Goal: Information Seeking & Learning: Learn about a topic

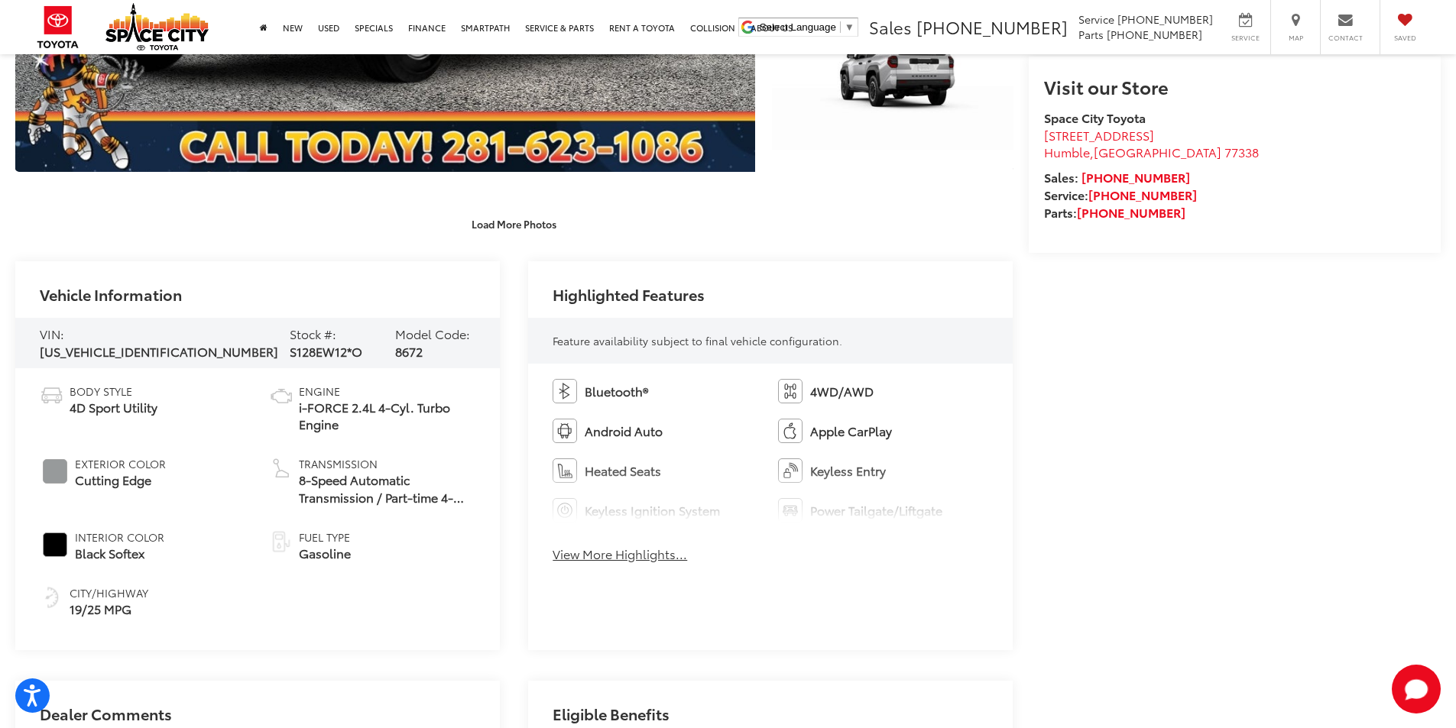
scroll to position [764, 0]
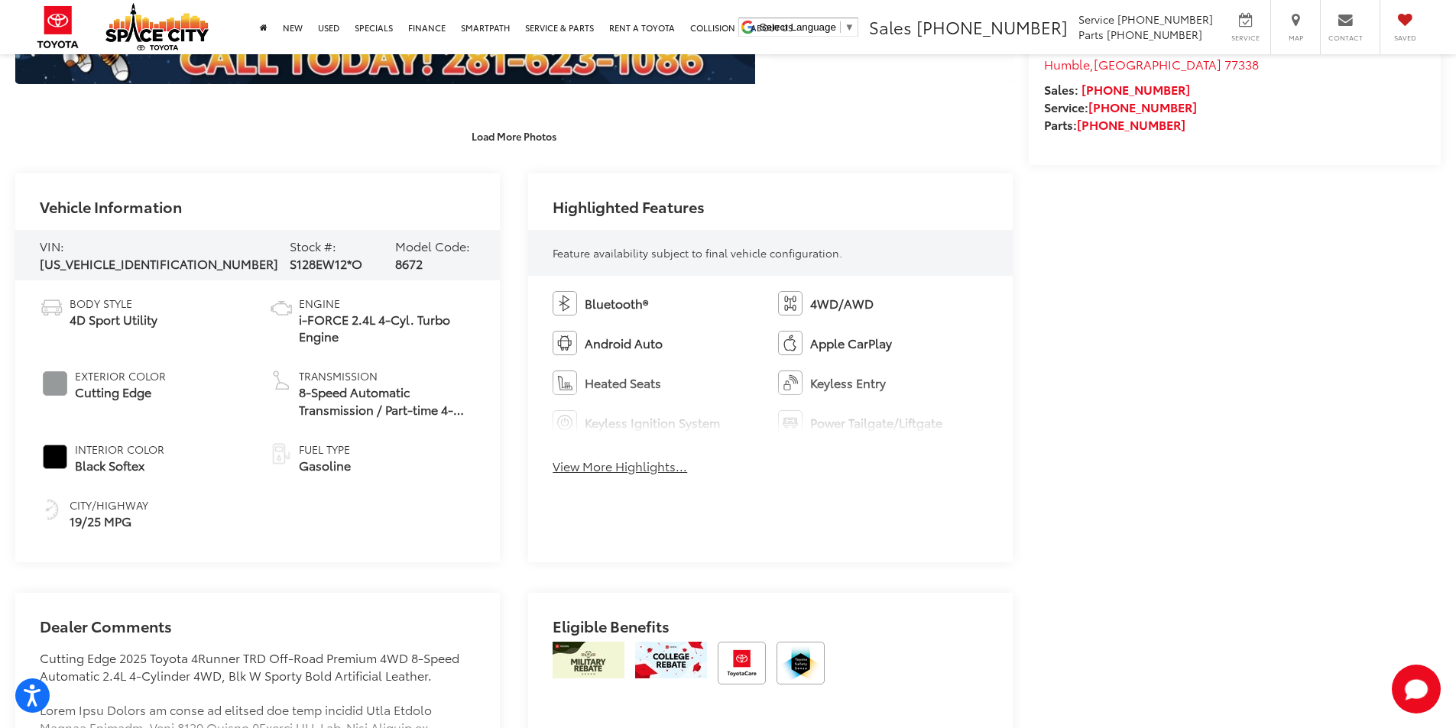
click at [593, 468] on button "View More Highlights..." at bounding box center [620, 467] width 135 height 18
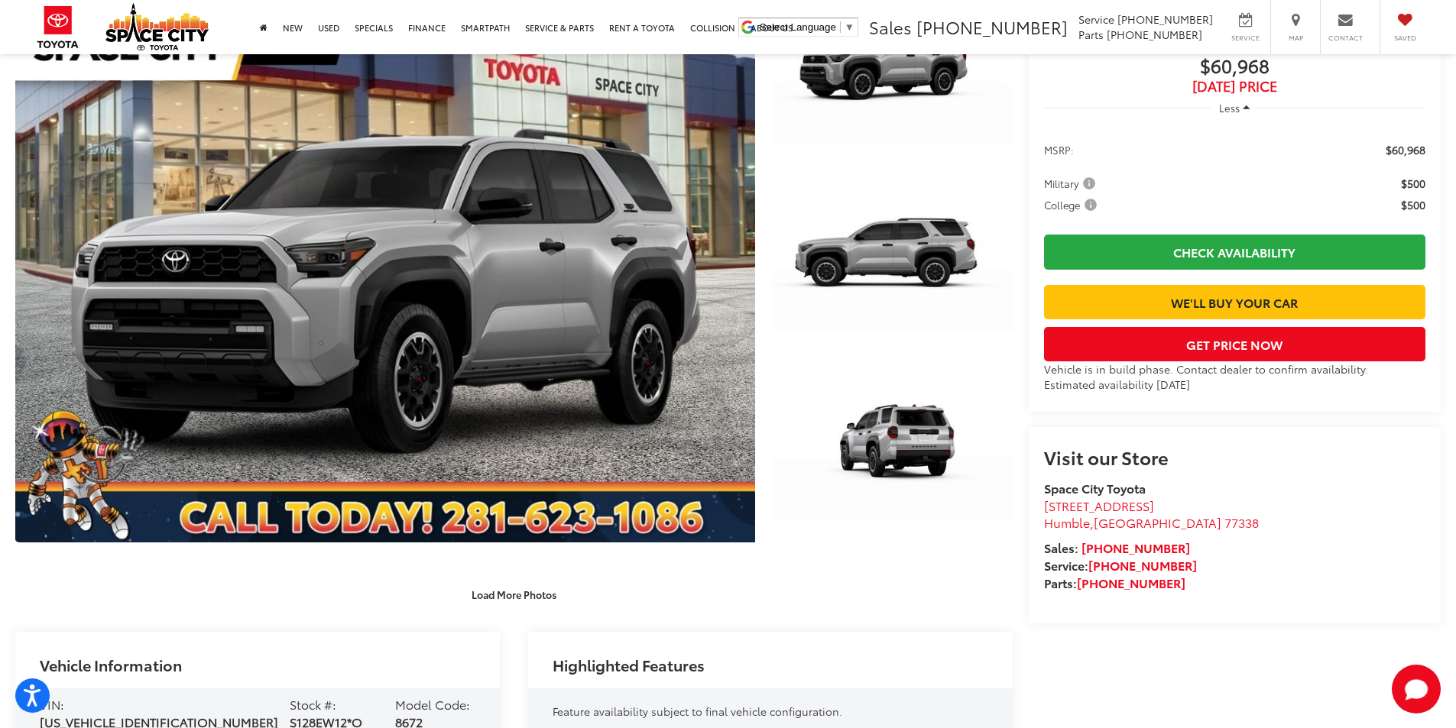
scroll to position [229, 0]
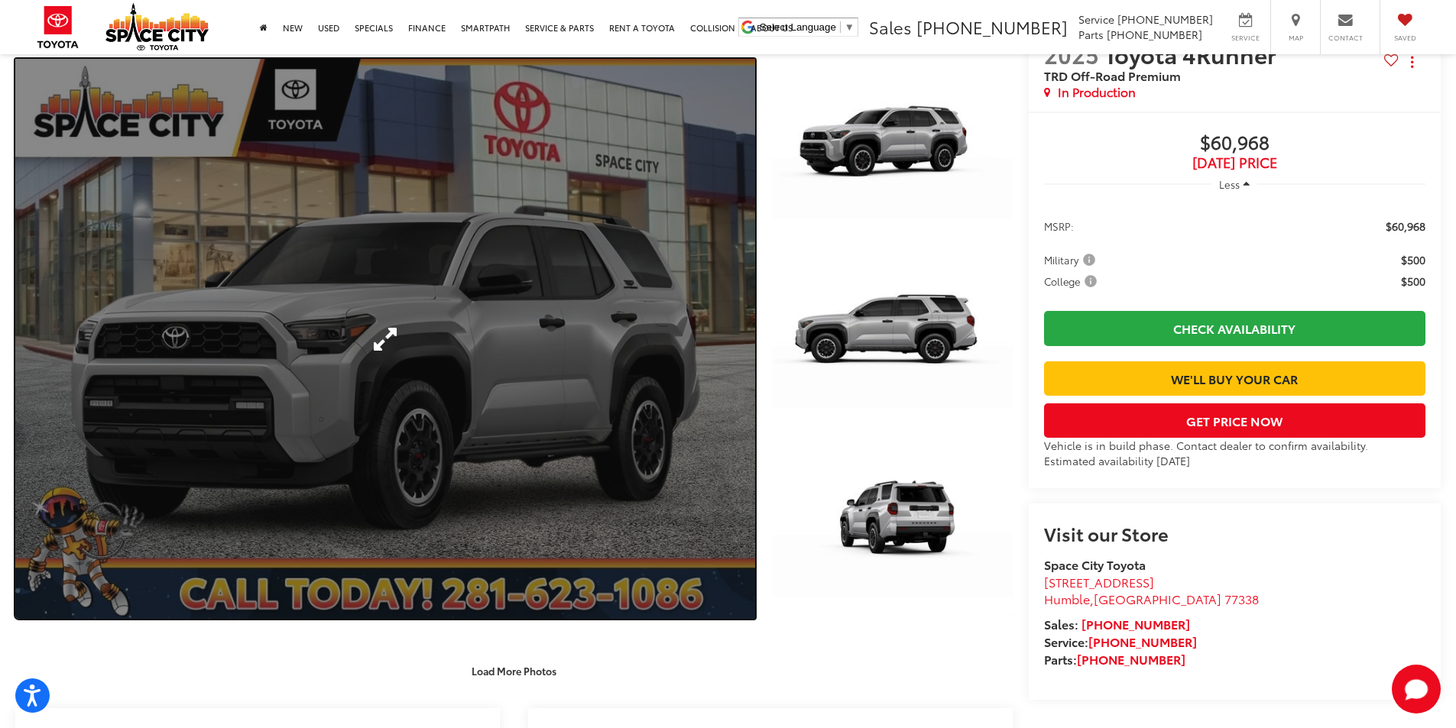
click at [504, 339] on link "Expand Photo 0" at bounding box center [385, 338] width 740 height 559
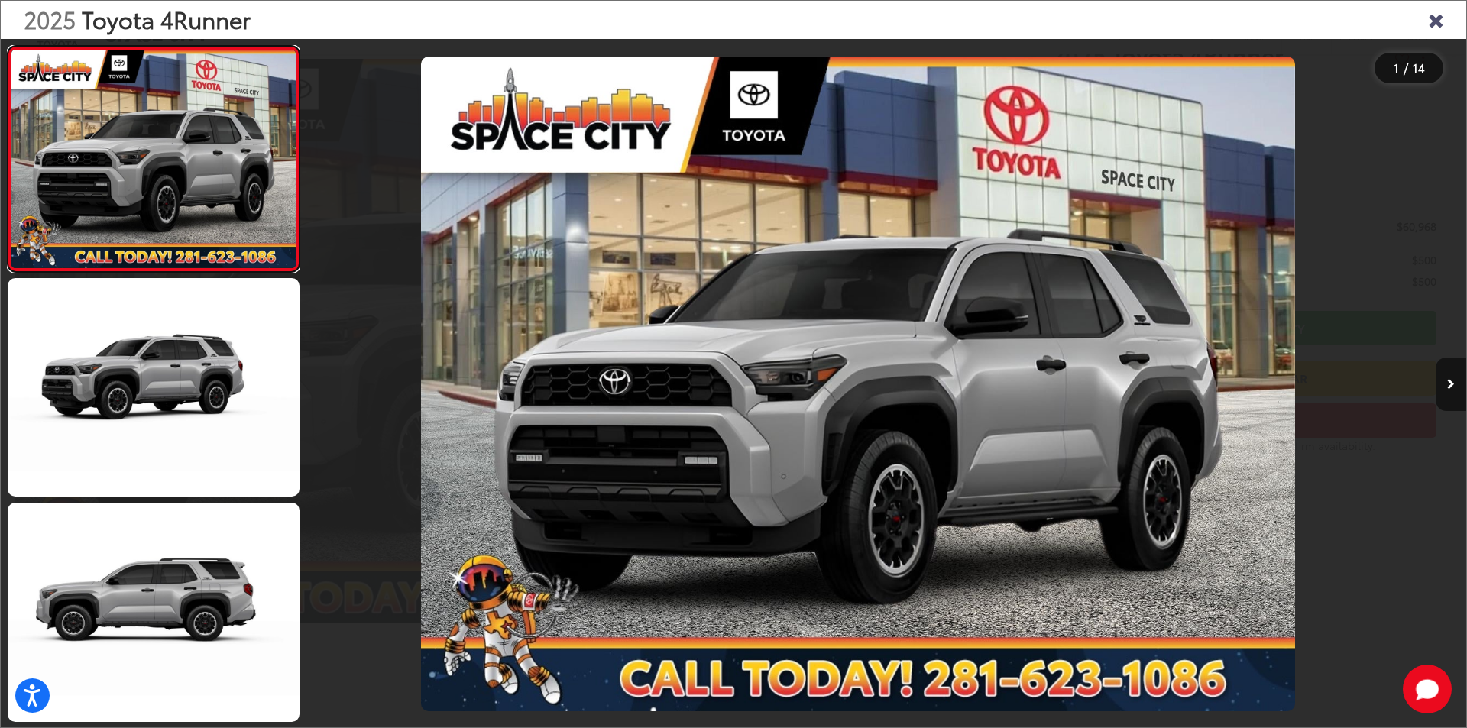
scroll to position [0, 0]
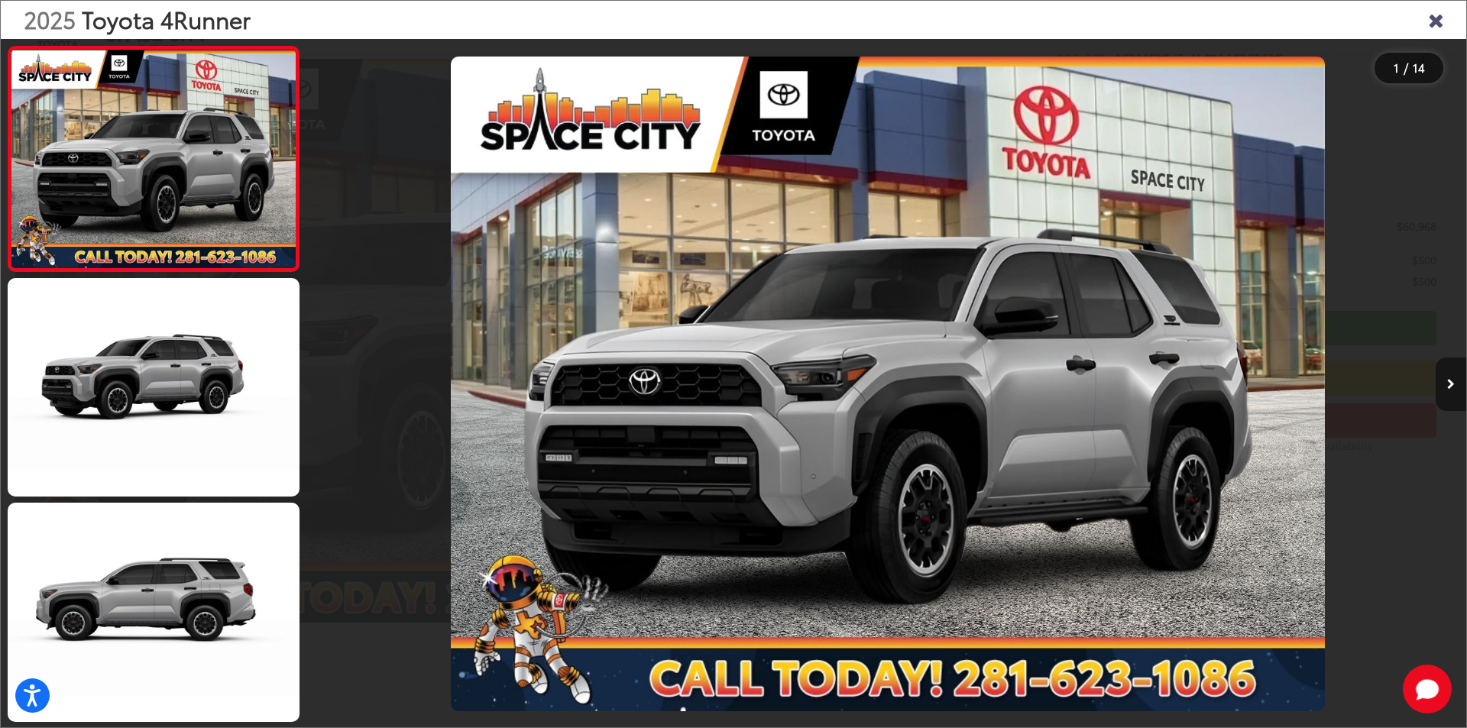
click at [1455, 388] on button "Next image" at bounding box center [1451, 384] width 31 height 53
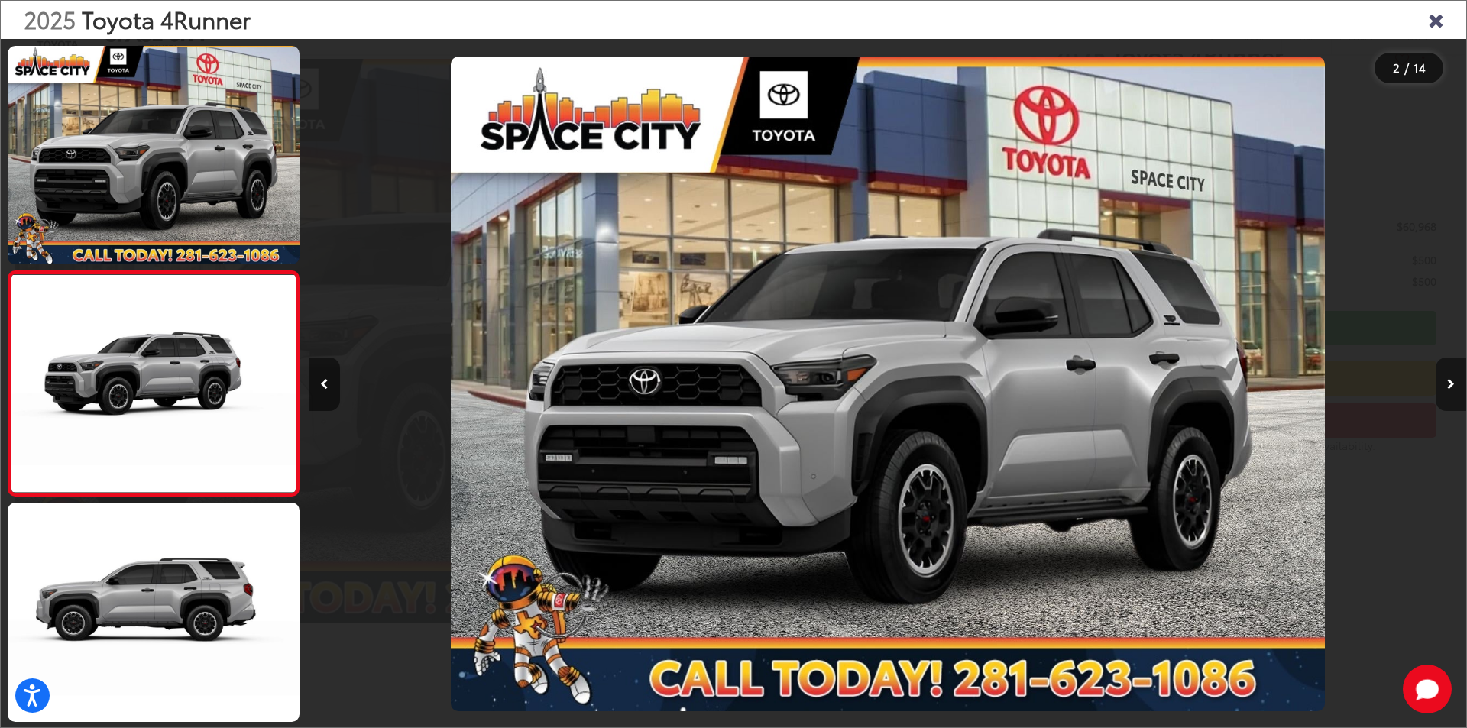
scroll to position [44, 0]
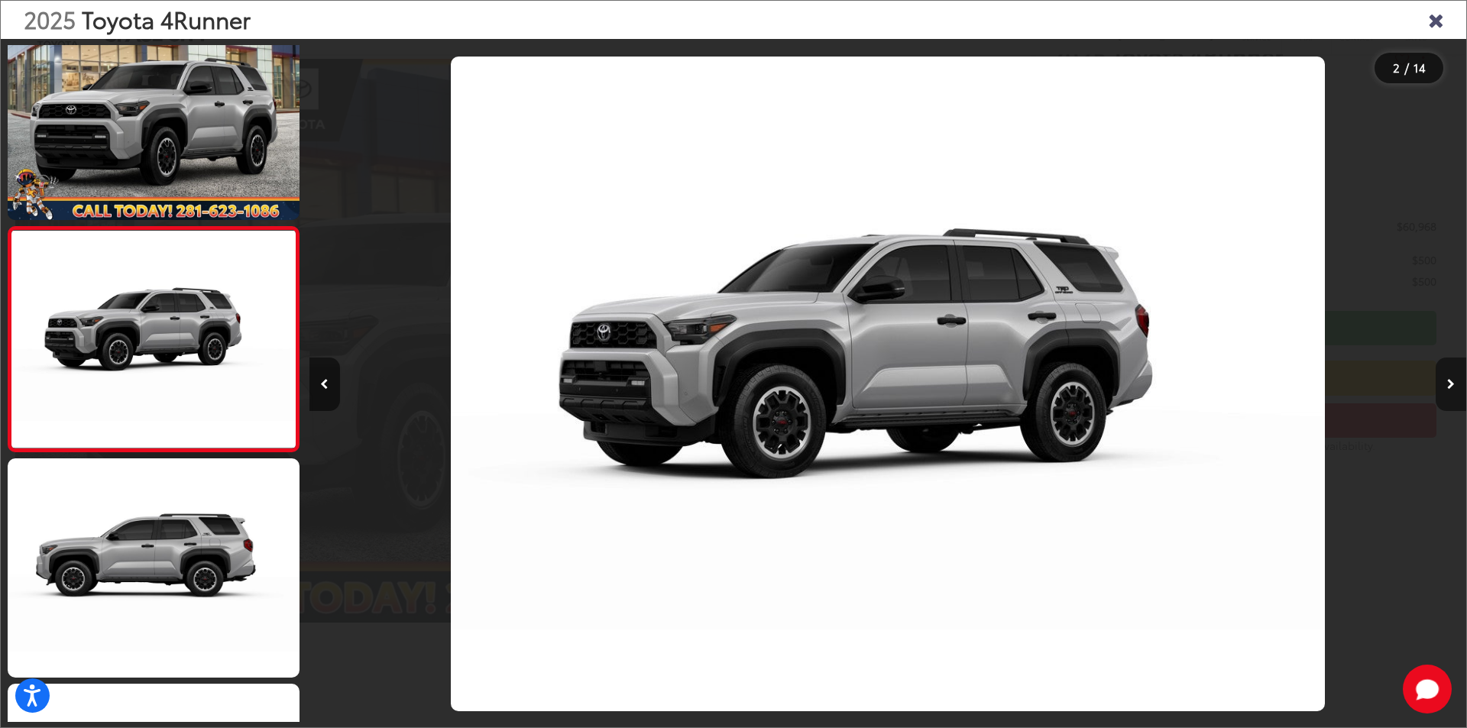
click at [1454, 387] on icon "Next image" at bounding box center [1452, 384] width 8 height 11
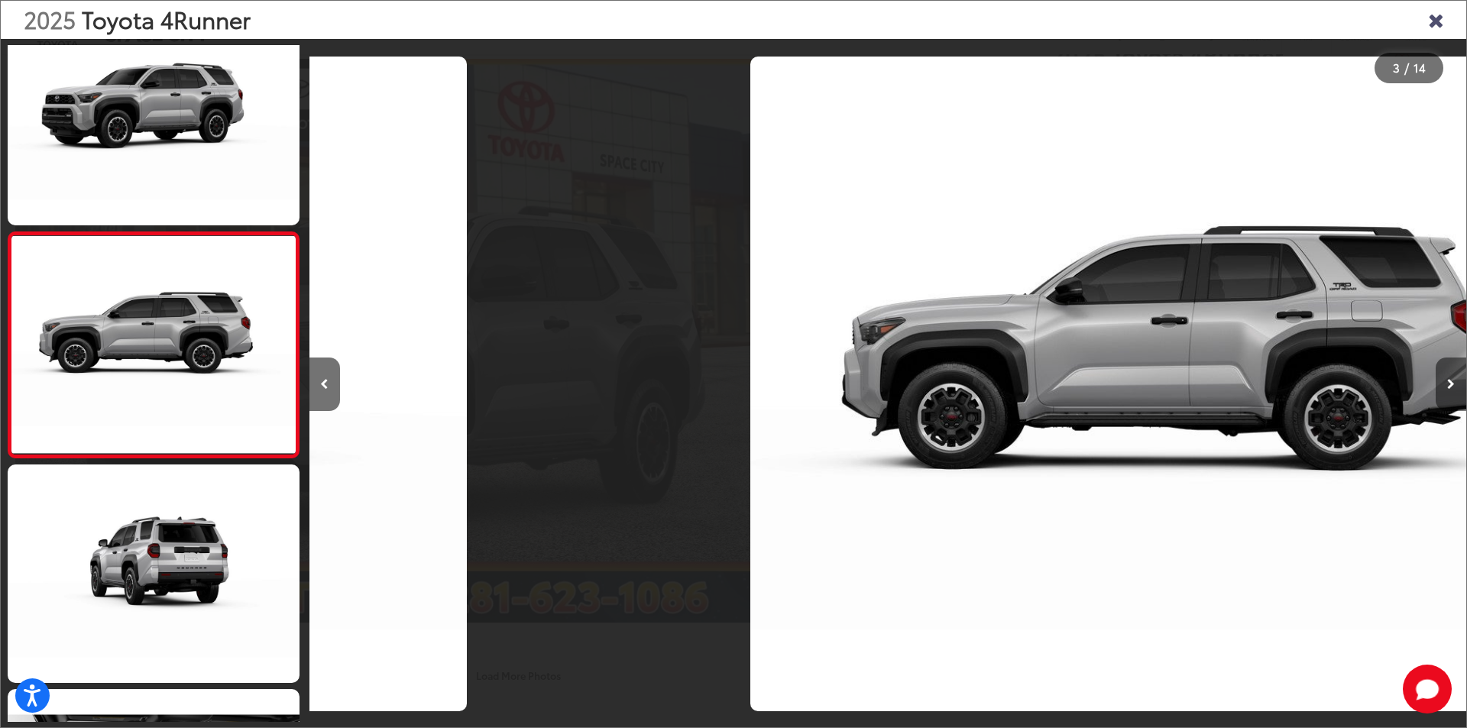
scroll to position [269, 0]
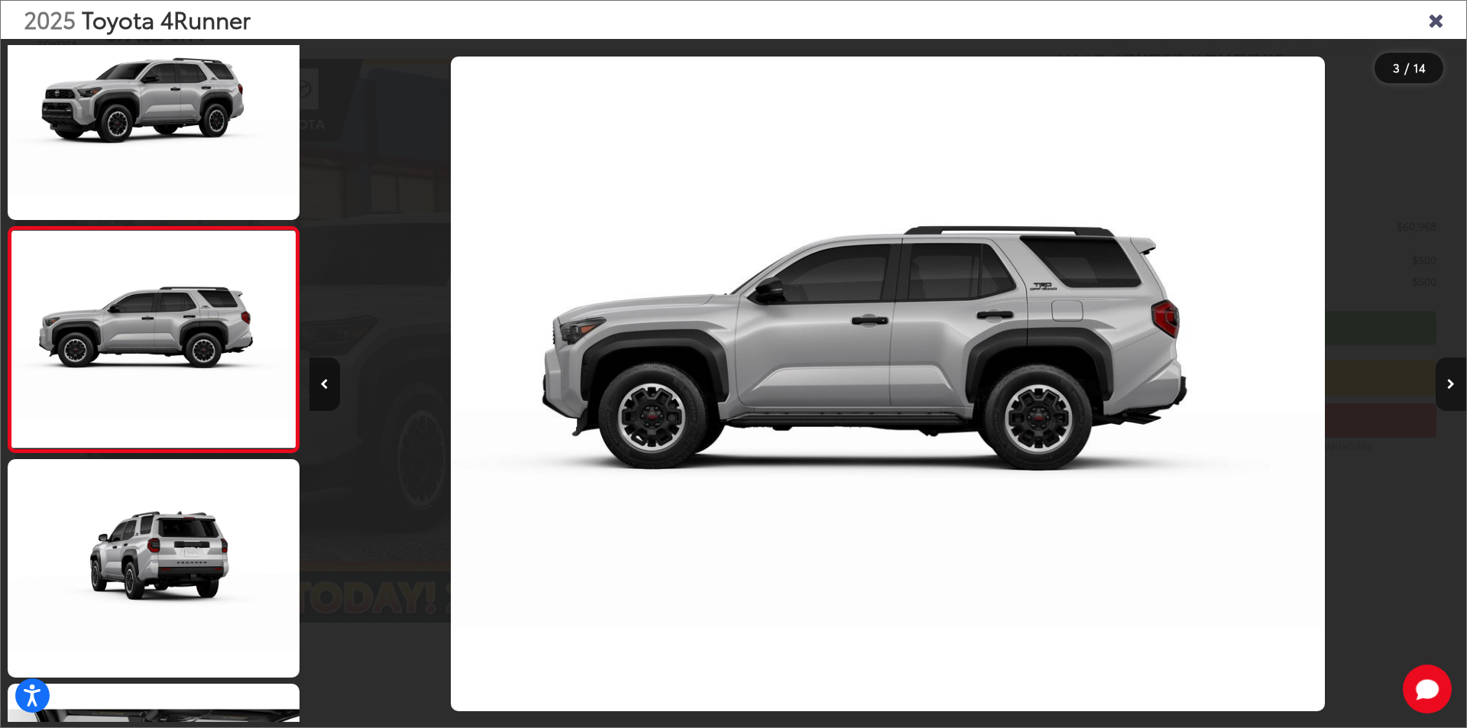
click at [1454, 387] on icon "Next image" at bounding box center [1452, 384] width 8 height 11
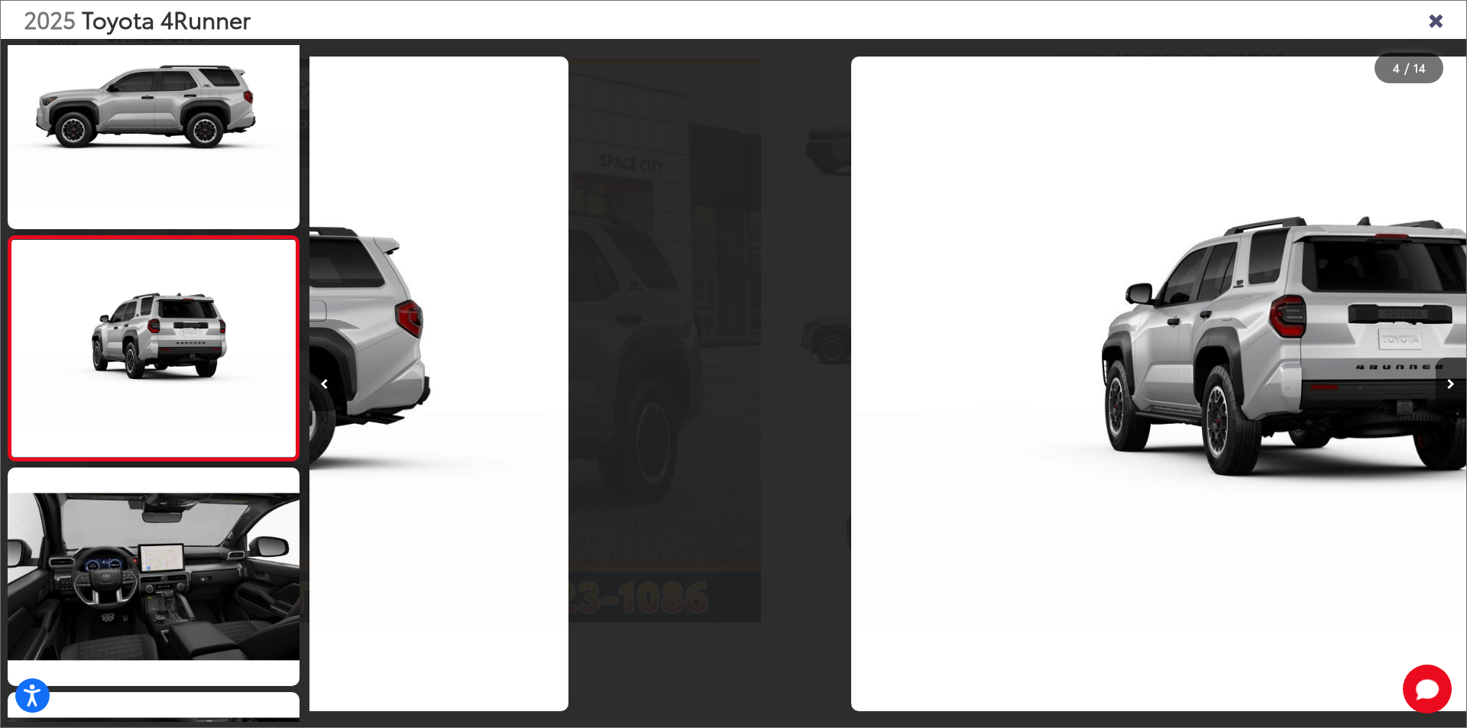
scroll to position [494, 0]
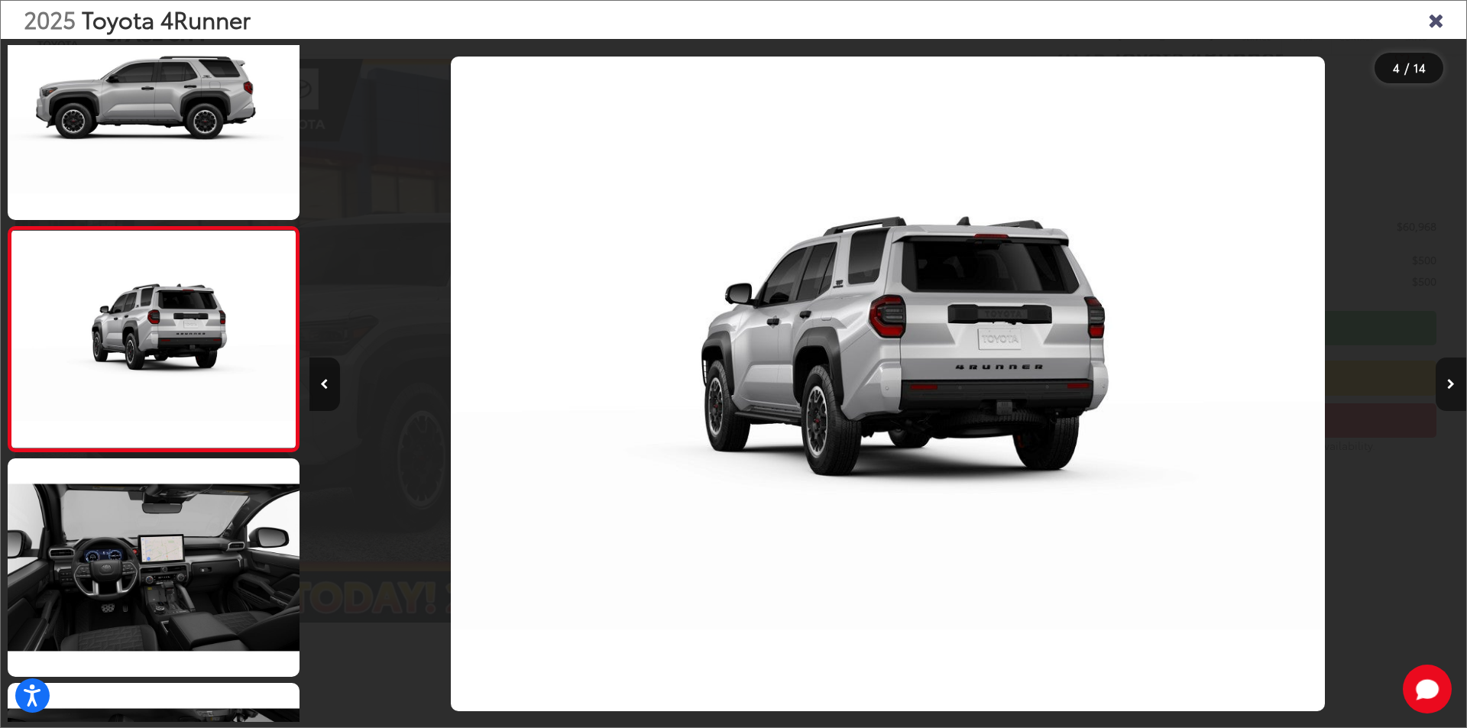
click at [1454, 387] on icon "Next image" at bounding box center [1452, 384] width 8 height 11
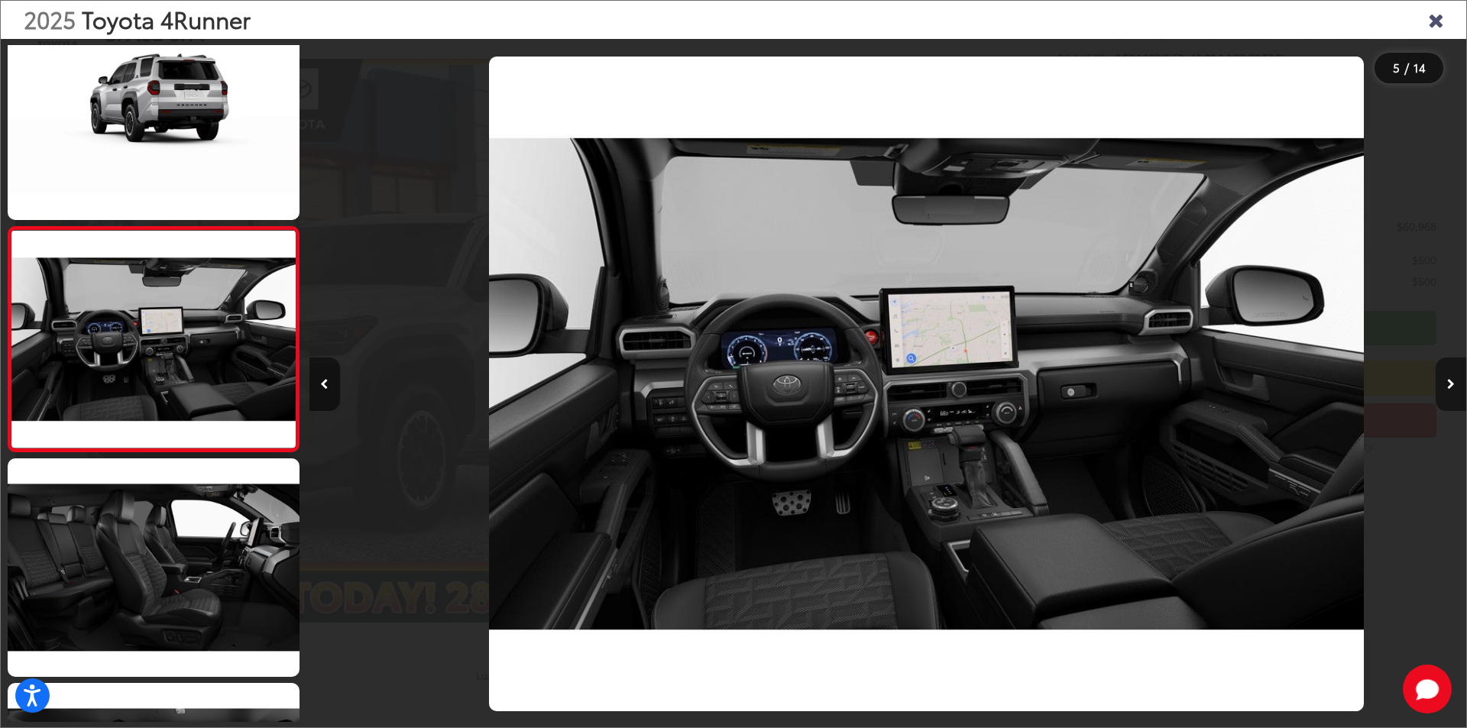
scroll to position [0, 4630]
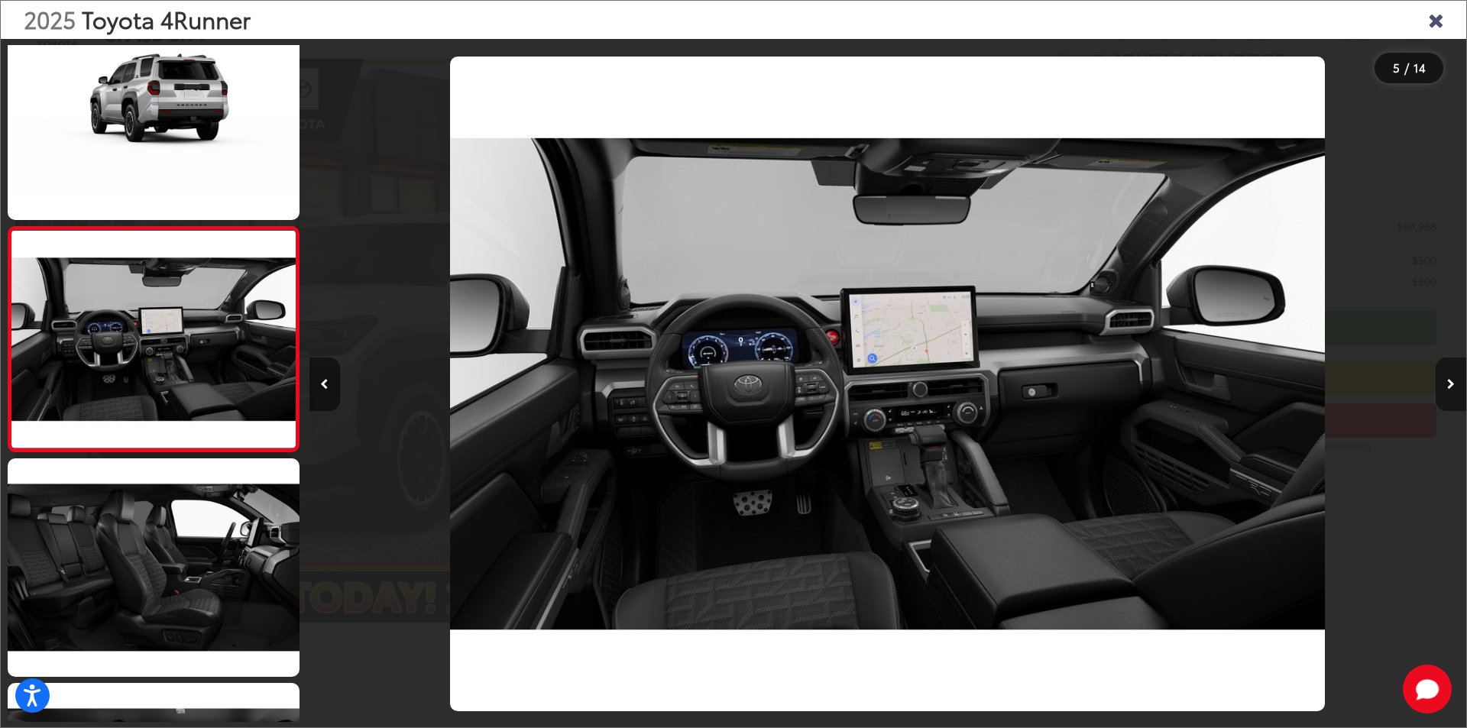
click at [1454, 387] on icon "Next image" at bounding box center [1452, 384] width 8 height 11
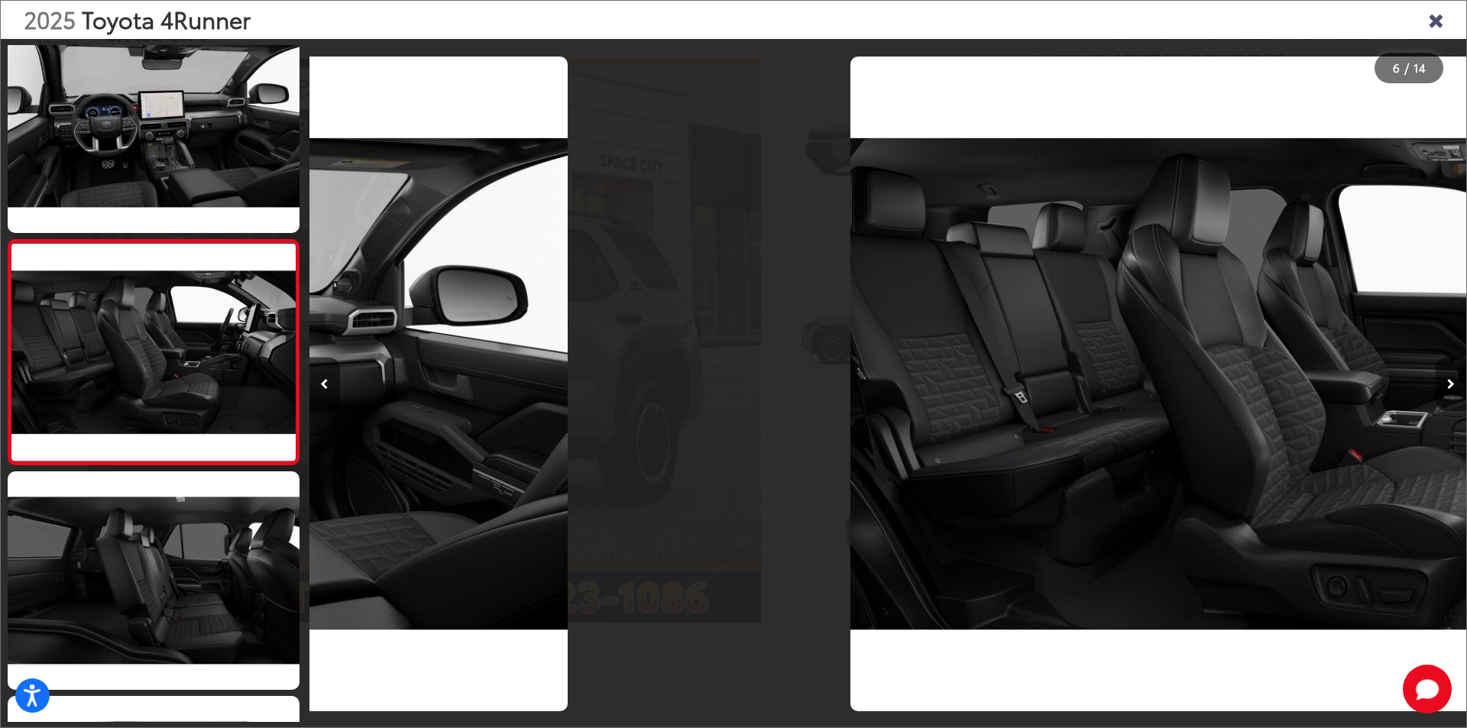
scroll to position [944, 0]
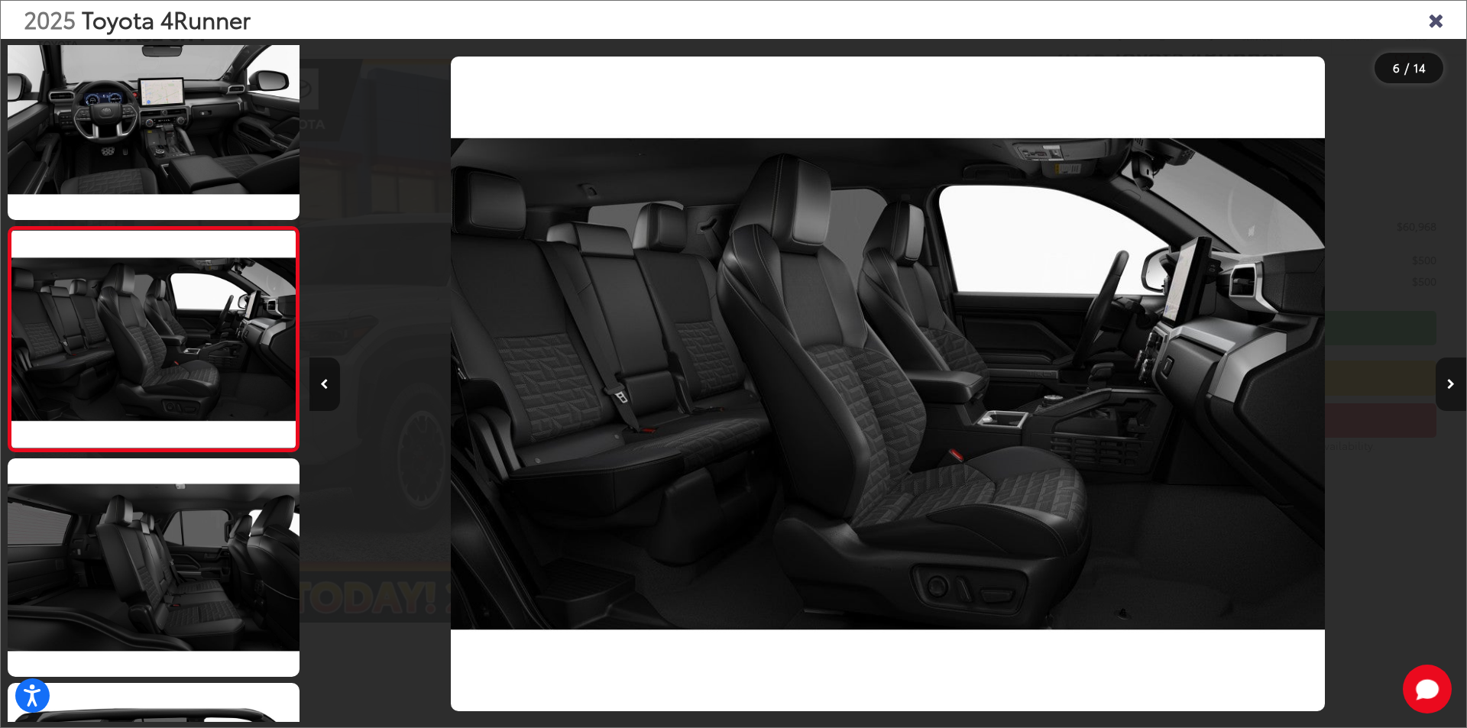
click at [1454, 387] on icon "Next image" at bounding box center [1452, 384] width 8 height 11
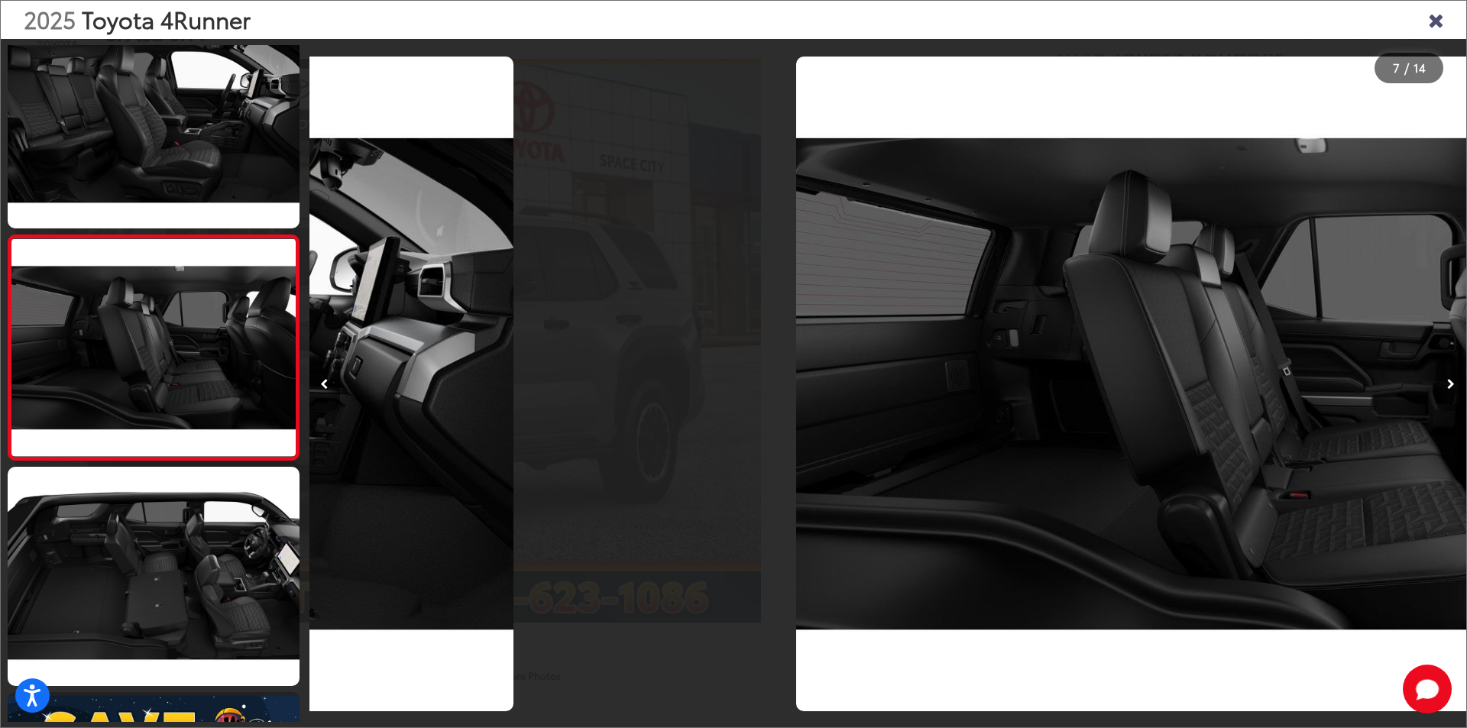
scroll to position [1169, 0]
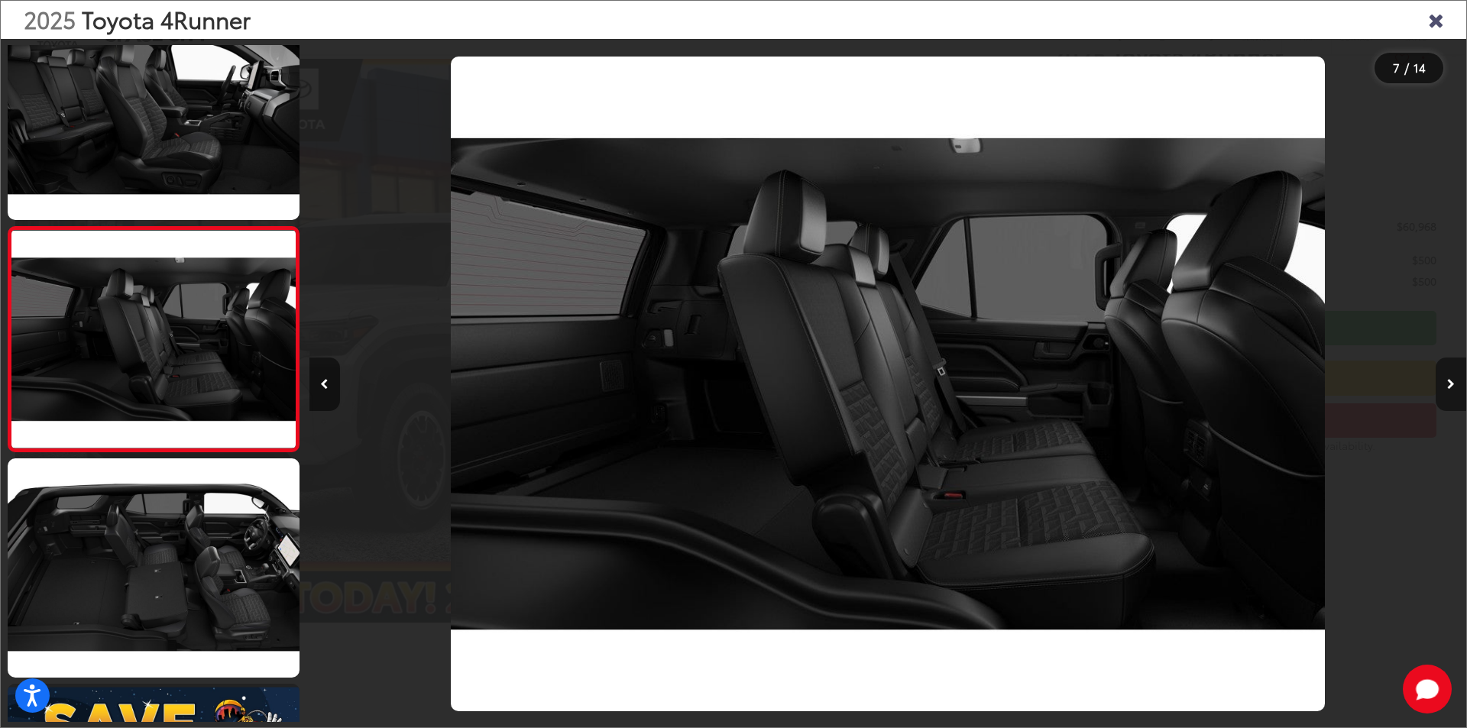
click at [1454, 387] on icon "Next image" at bounding box center [1452, 384] width 8 height 11
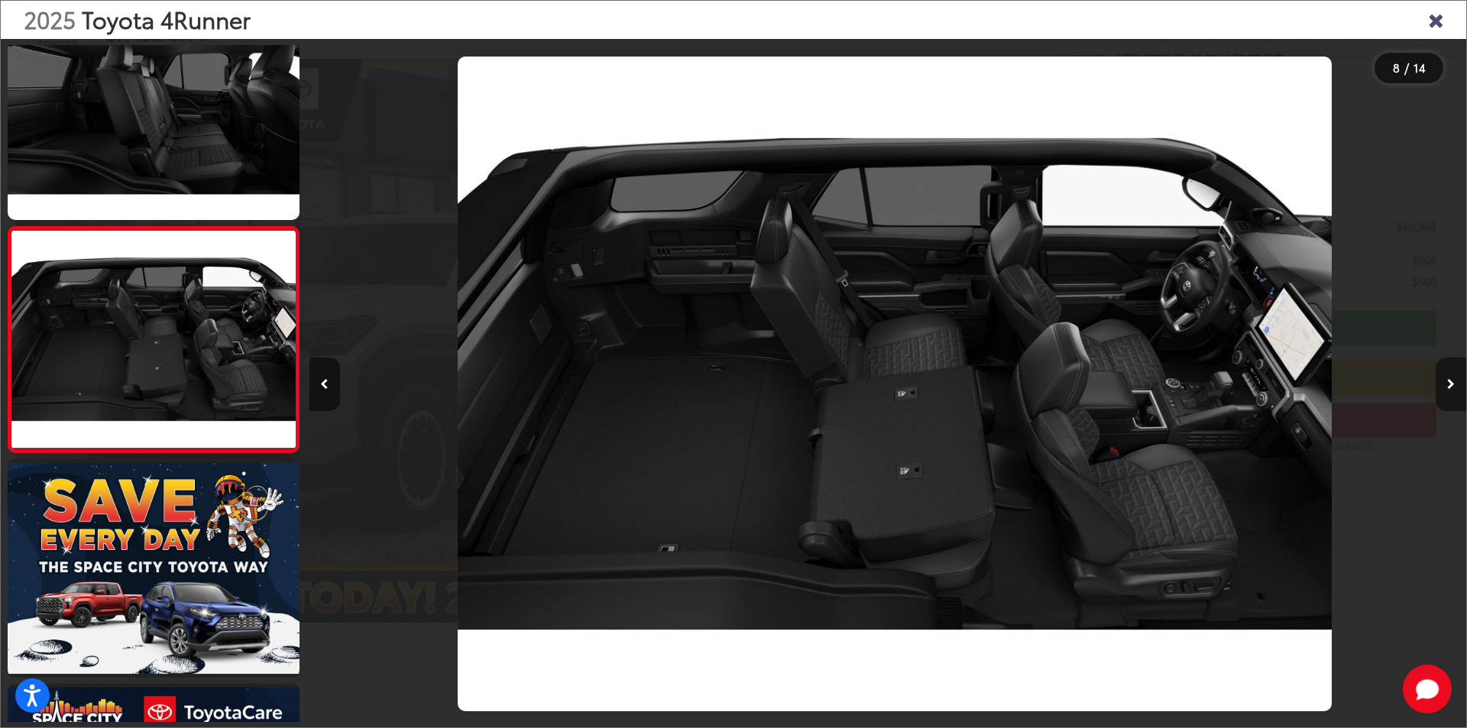
scroll to position [0, 8102]
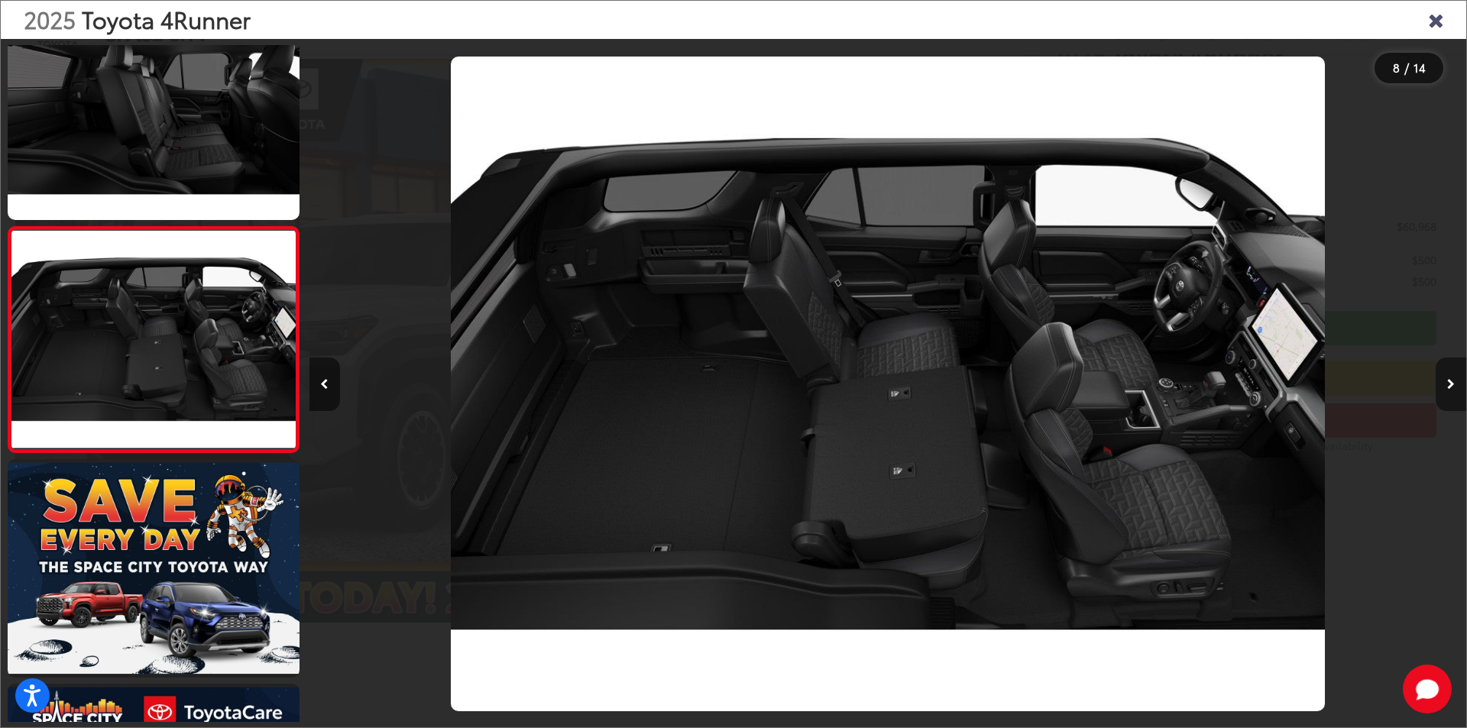
click at [1454, 387] on icon "Next image" at bounding box center [1452, 384] width 8 height 11
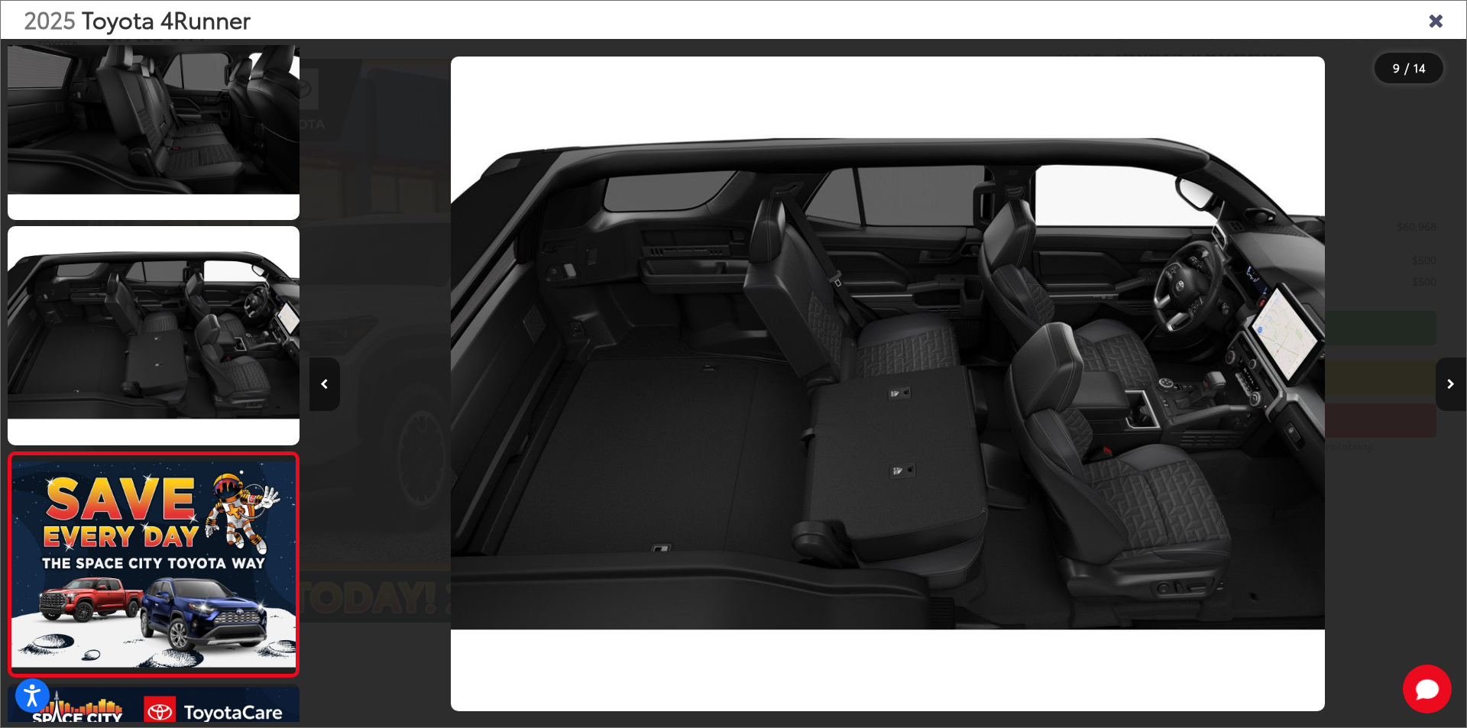
scroll to position [0, 0]
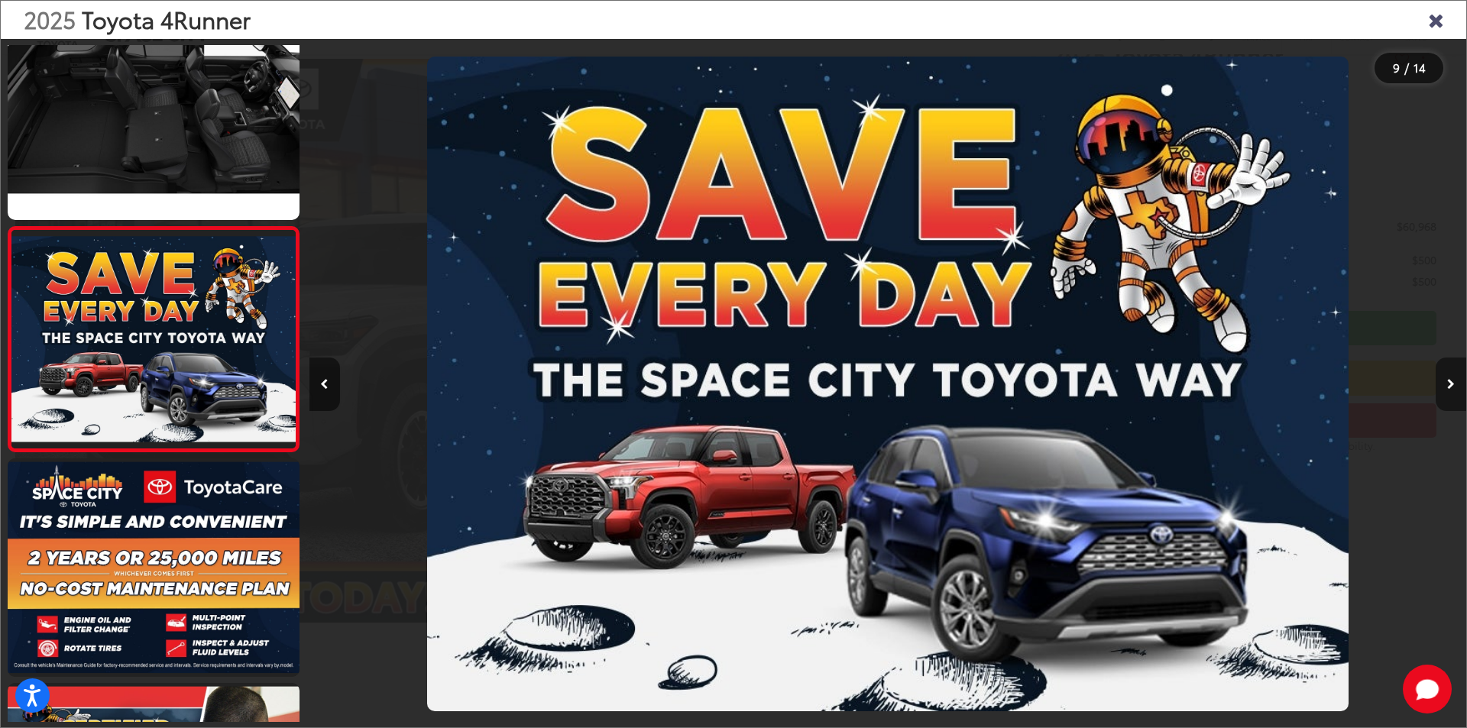
click at [1454, 387] on icon "Next image" at bounding box center [1452, 384] width 8 height 11
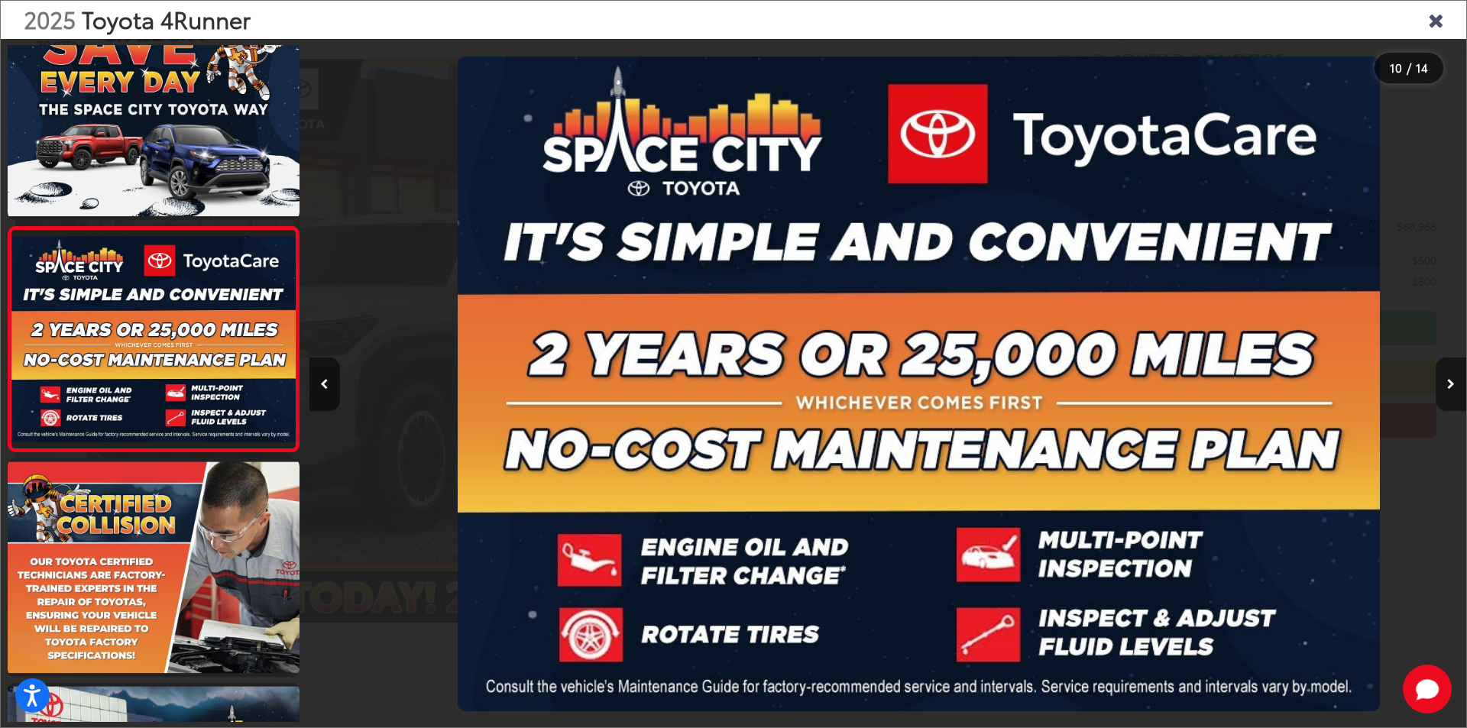
click at [1454, 387] on icon "Next image" at bounding box center [1452, 384] width 8 height 11
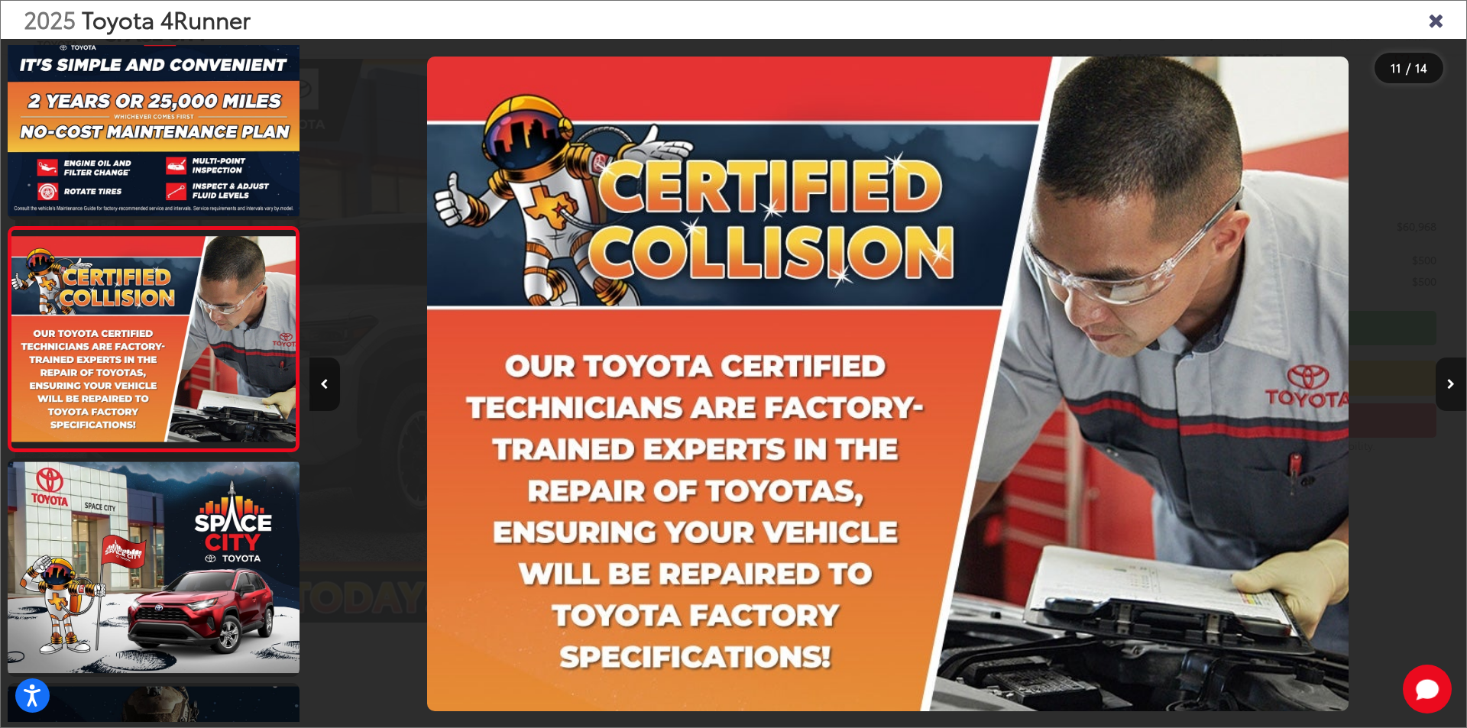
click at [1454, 387] on icon "Next image" at bounding box center [1452, 384] width 8 height 11
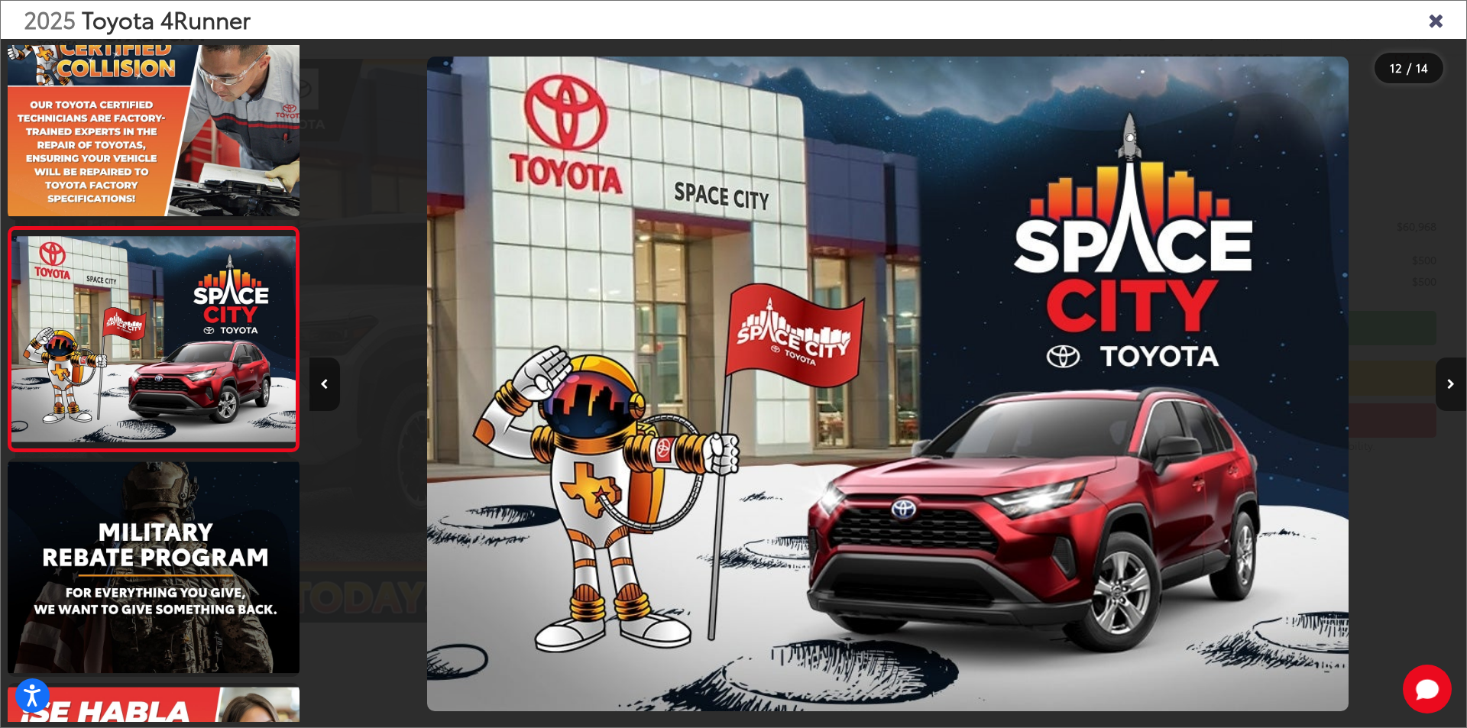
click at [1454, 387] on icon "Next image" at bounding box center [1452, 384] width 8 height 11
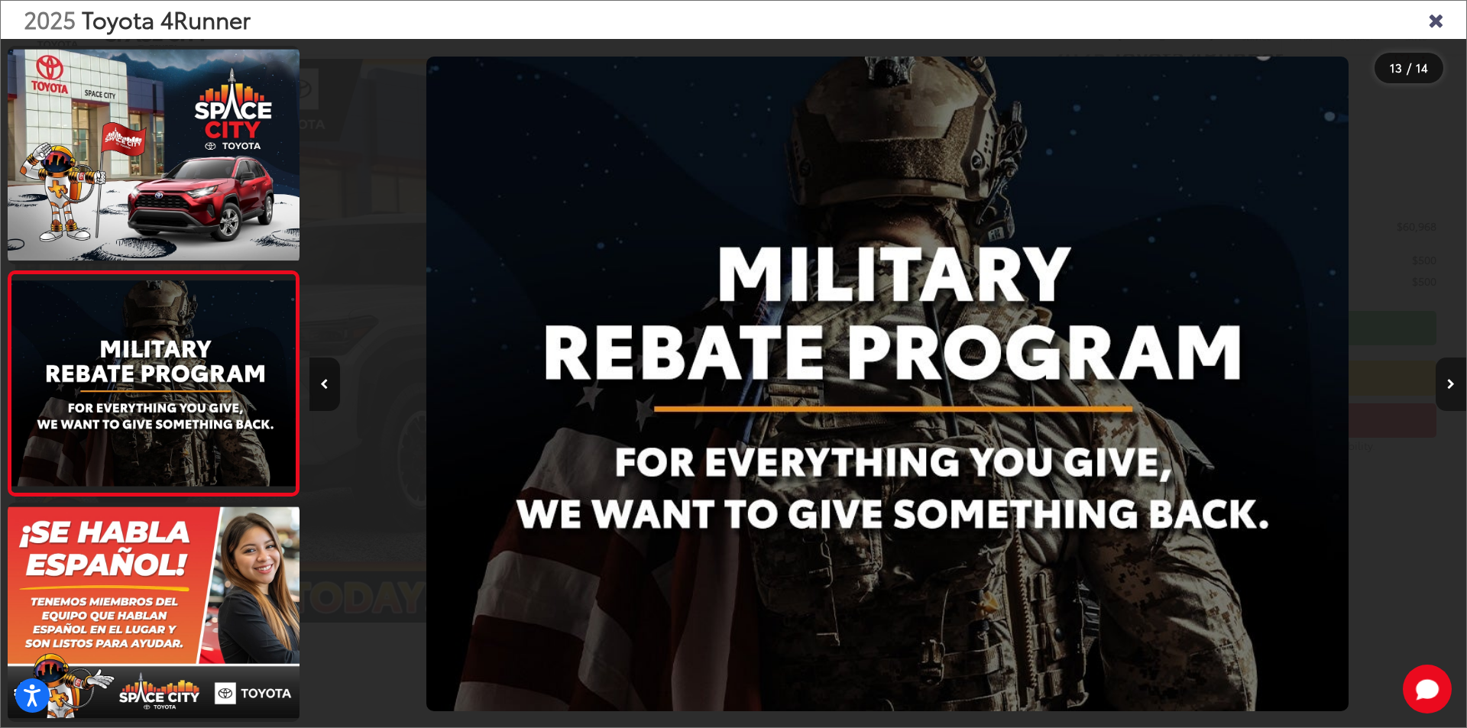
click at [1454, 387] on icon "Next image" at bounding box center [1452, 384] width 8 height 11
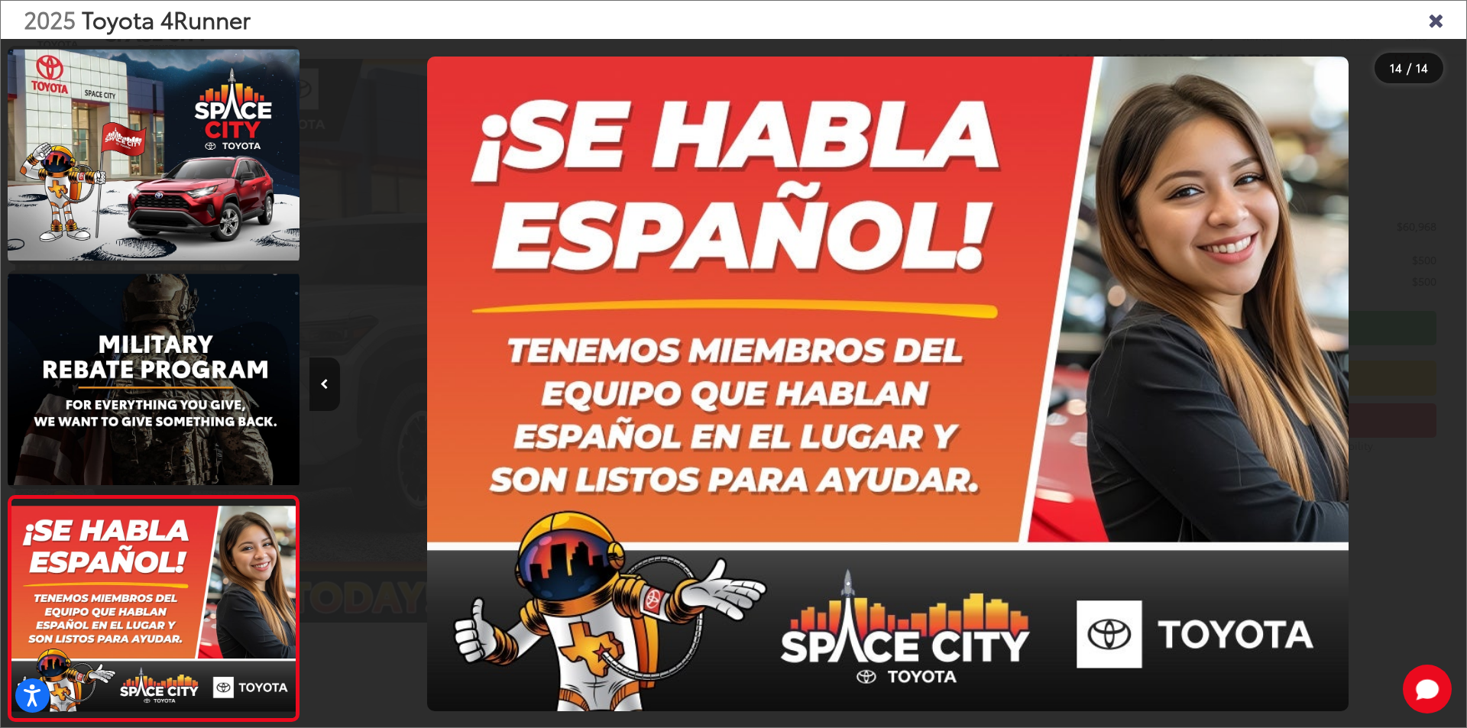
click at [1454, 387] on div at bounding box center [1322, 384] width 290 height 690
click at [1438, 25] on icon "Close gallery" at bounding box center [1435, 19] width 15 height 20
